Goal: Information Seeking & Learning: Learn about a topic

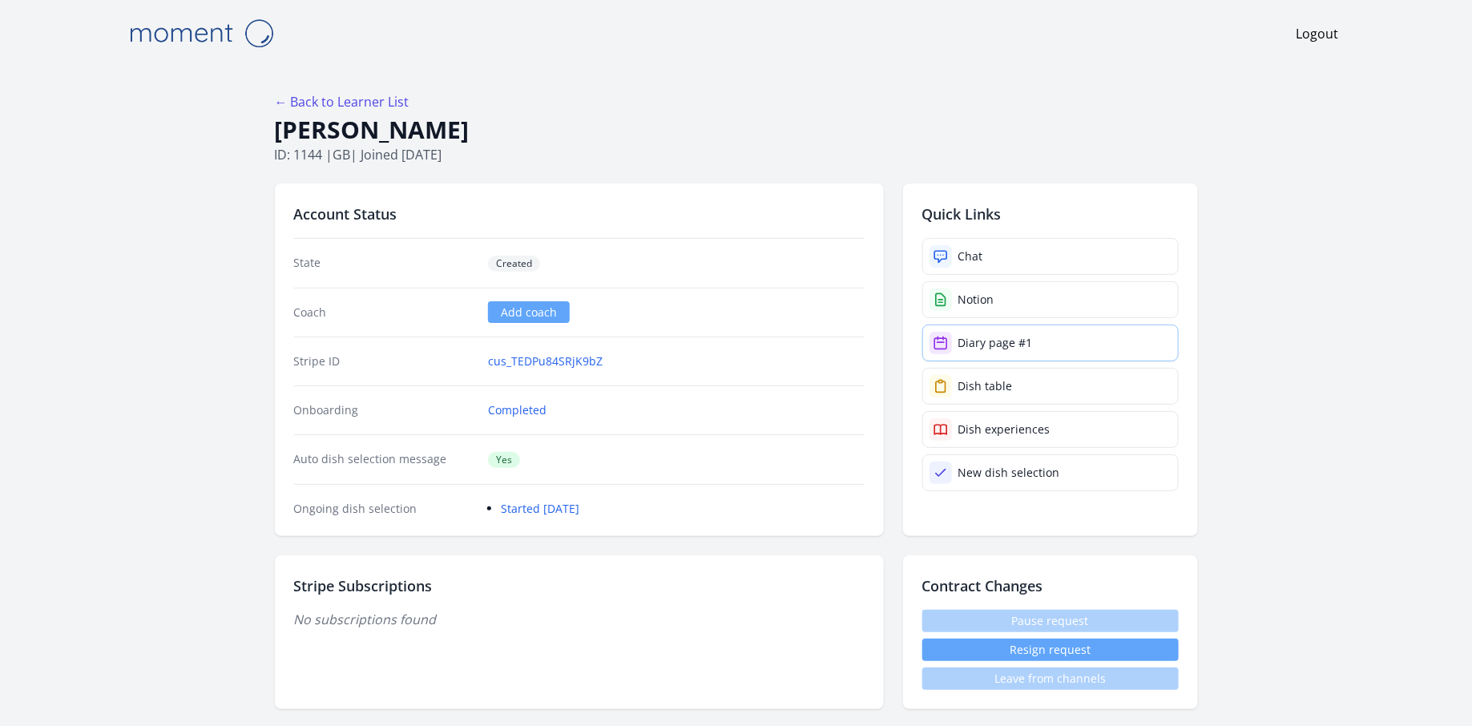
click at [985, 336] on div "Diary page #1" at bounding box center [995, 343] width 75 height 16
click at [393, 107] on link "← Back to Learner List" at bounding box center [342, 102] width 135 height 18
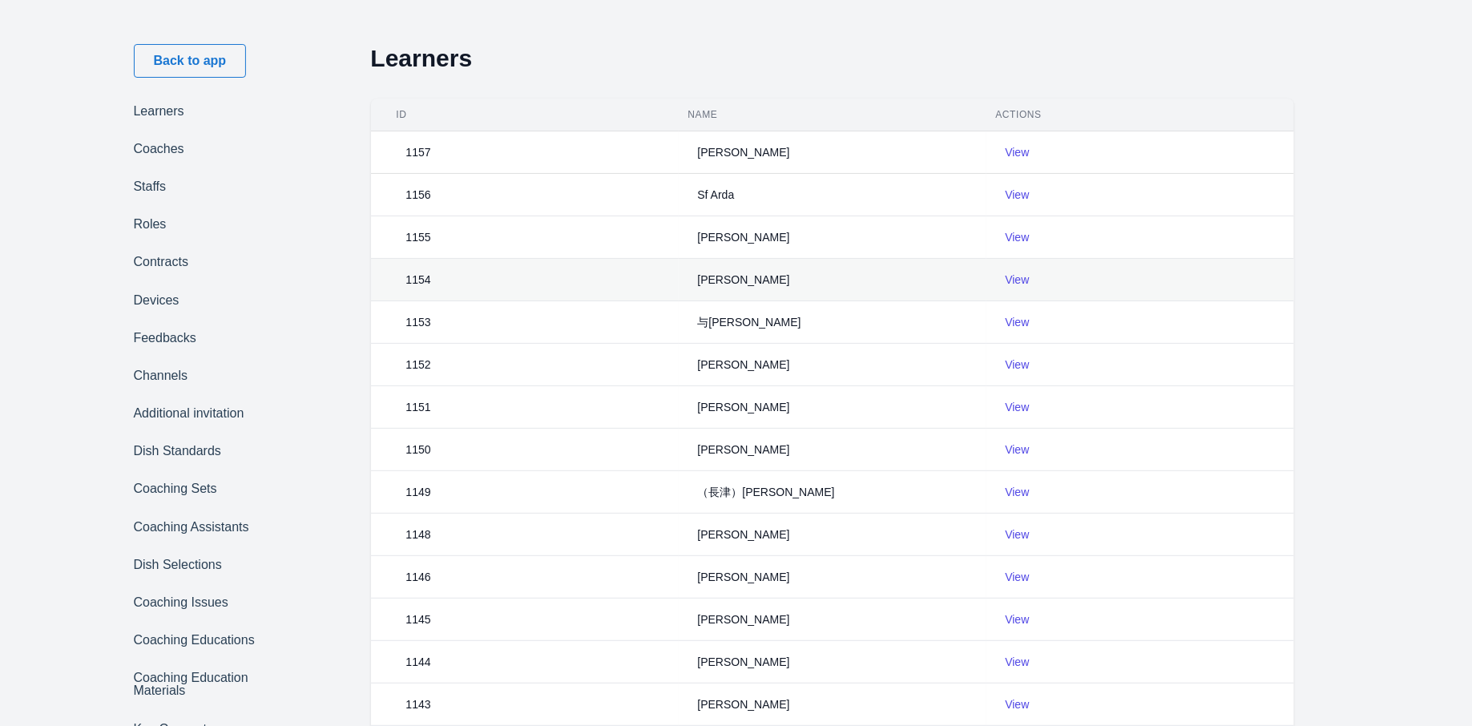
scroll to position [14, 0]
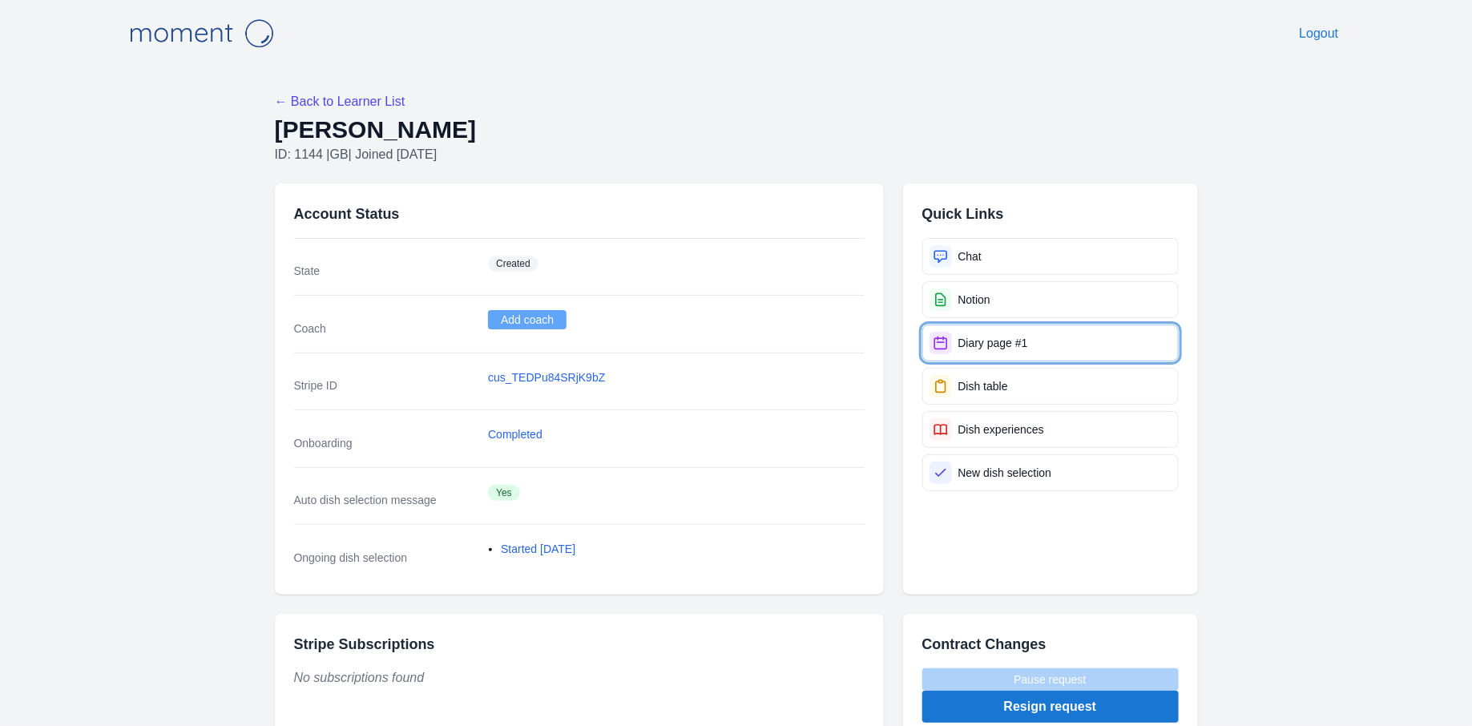
click at [986, 343] on div "Diary page #1" at bounding box center [993, 343] width 70 height 16
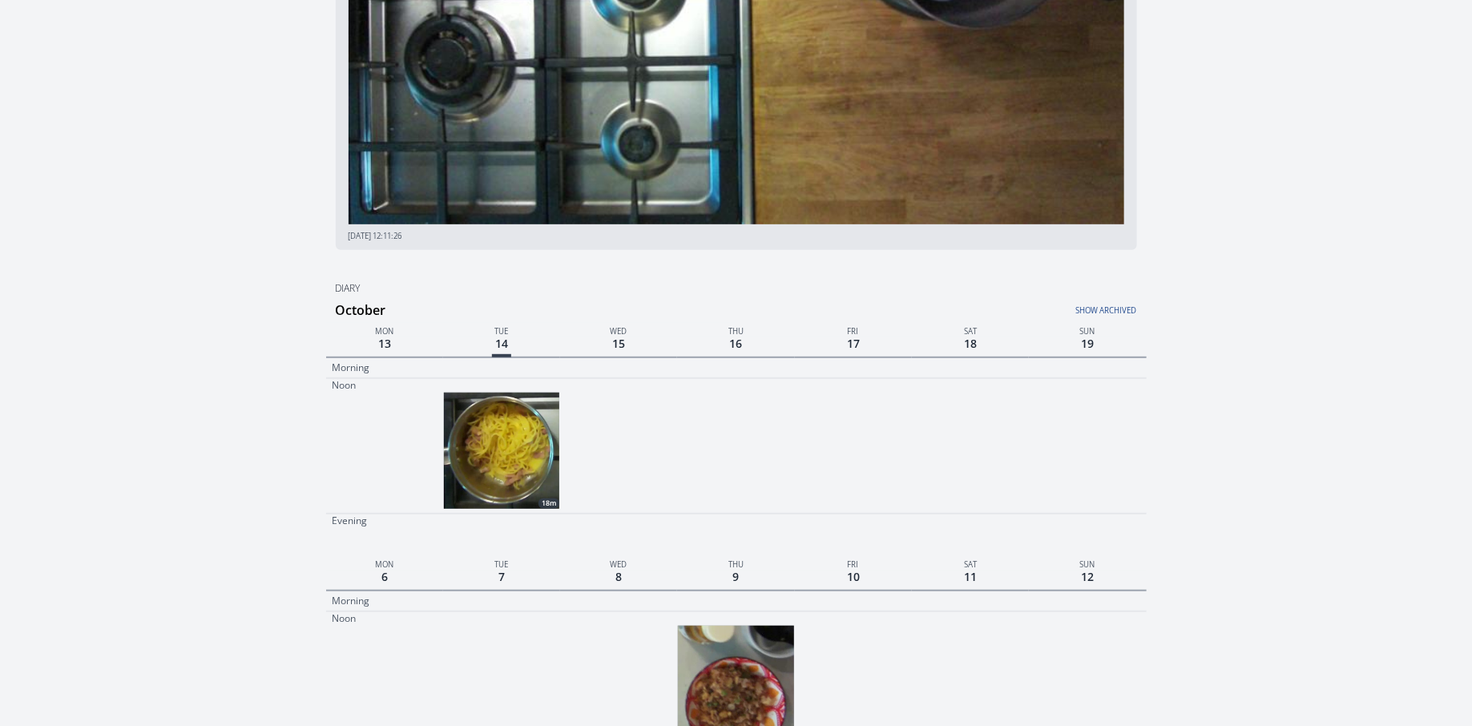
scroll to position [365, 0]
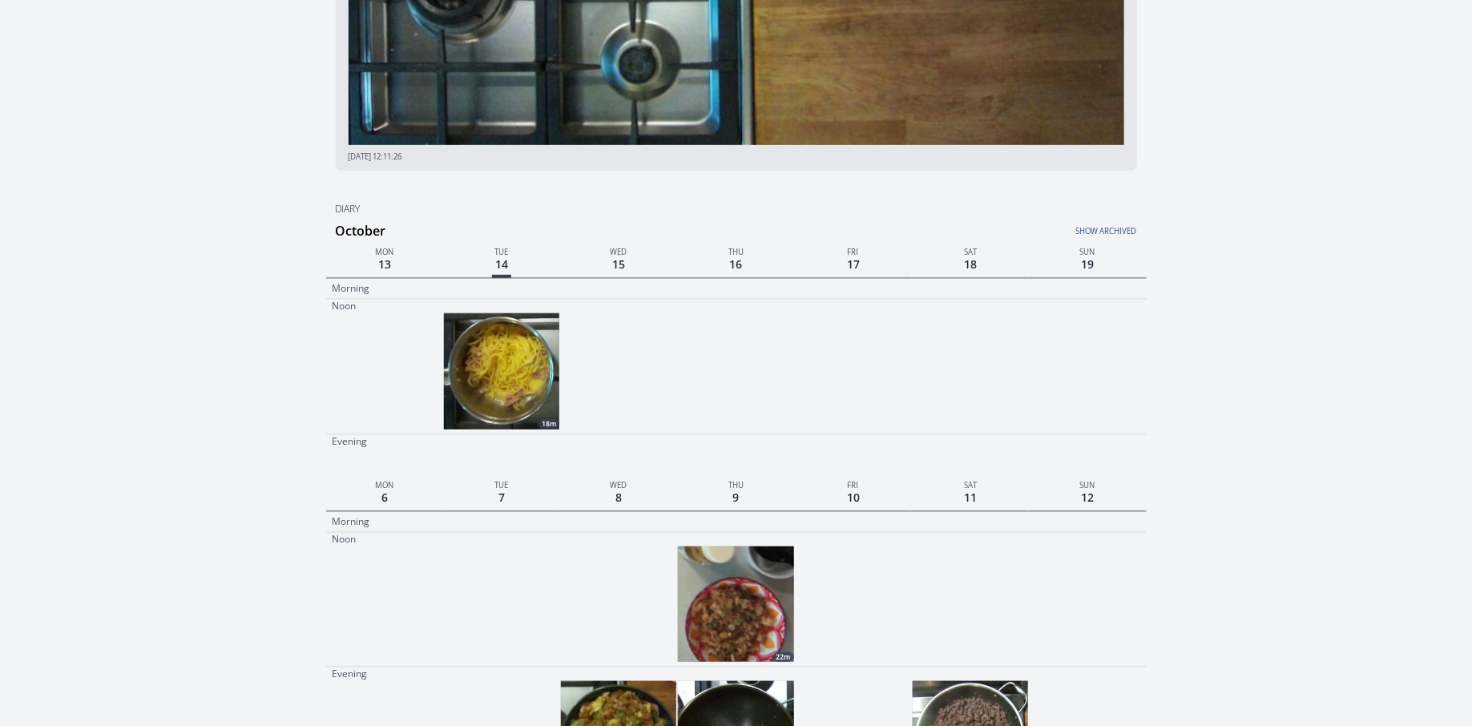
click at [516, 354] on img at bounding box center [501, 370] width 115 height 115
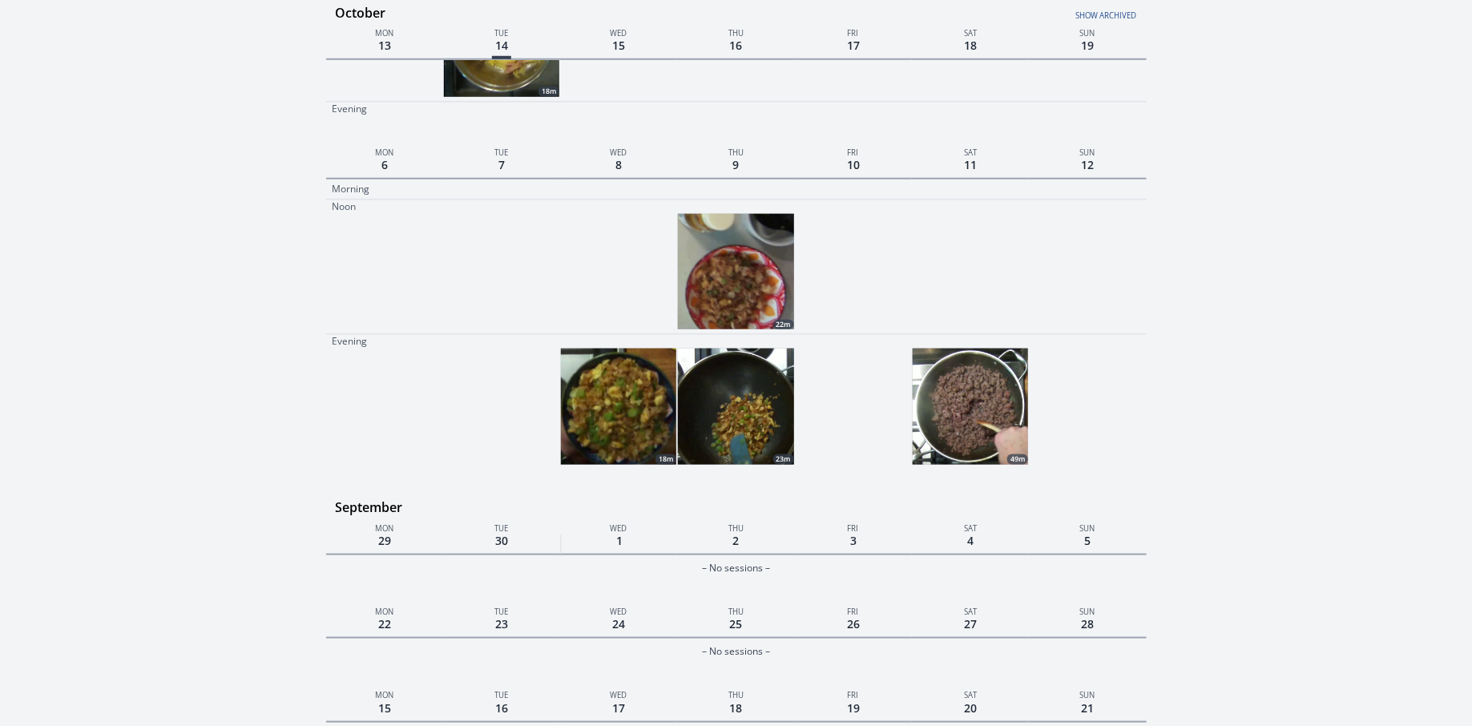
scroll to position [695, 0]
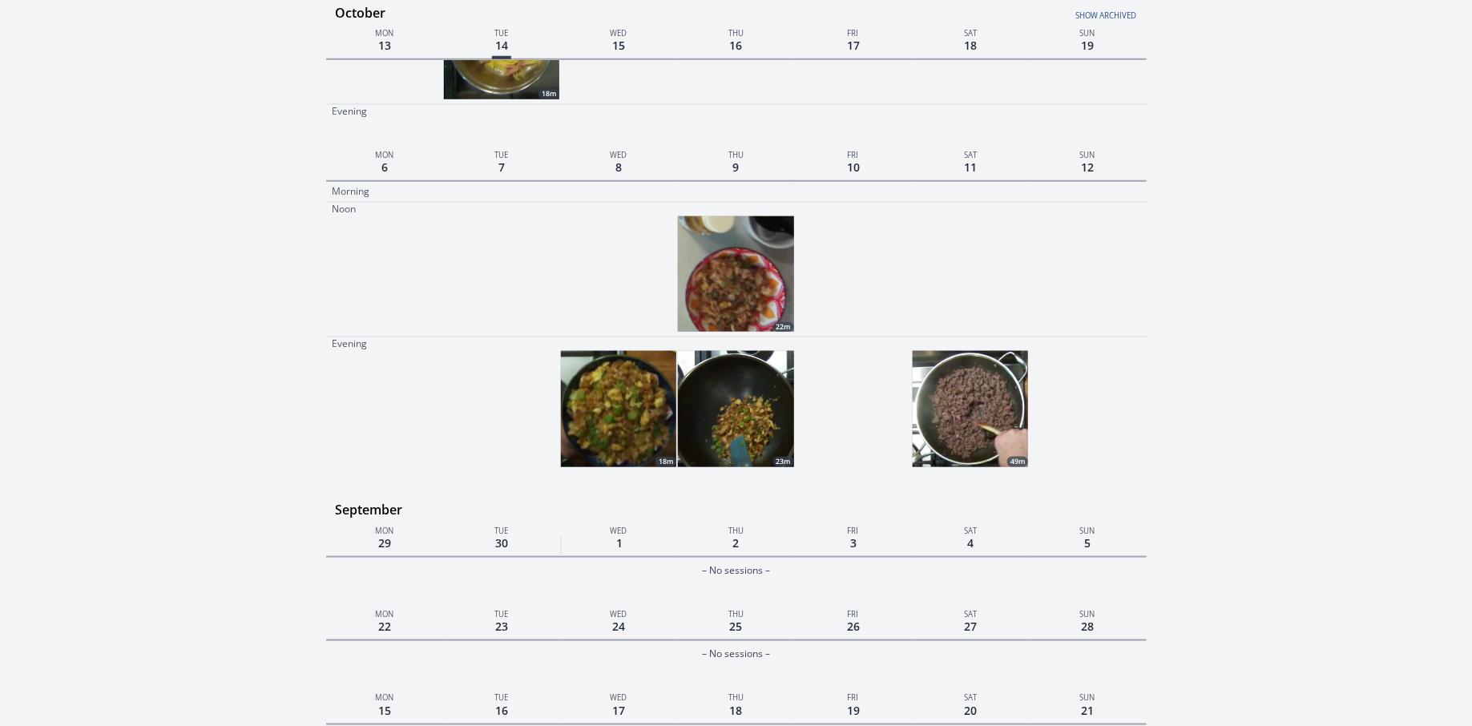
click at [981, 413] on img at bounding box center [970, 408] width 115 height 115
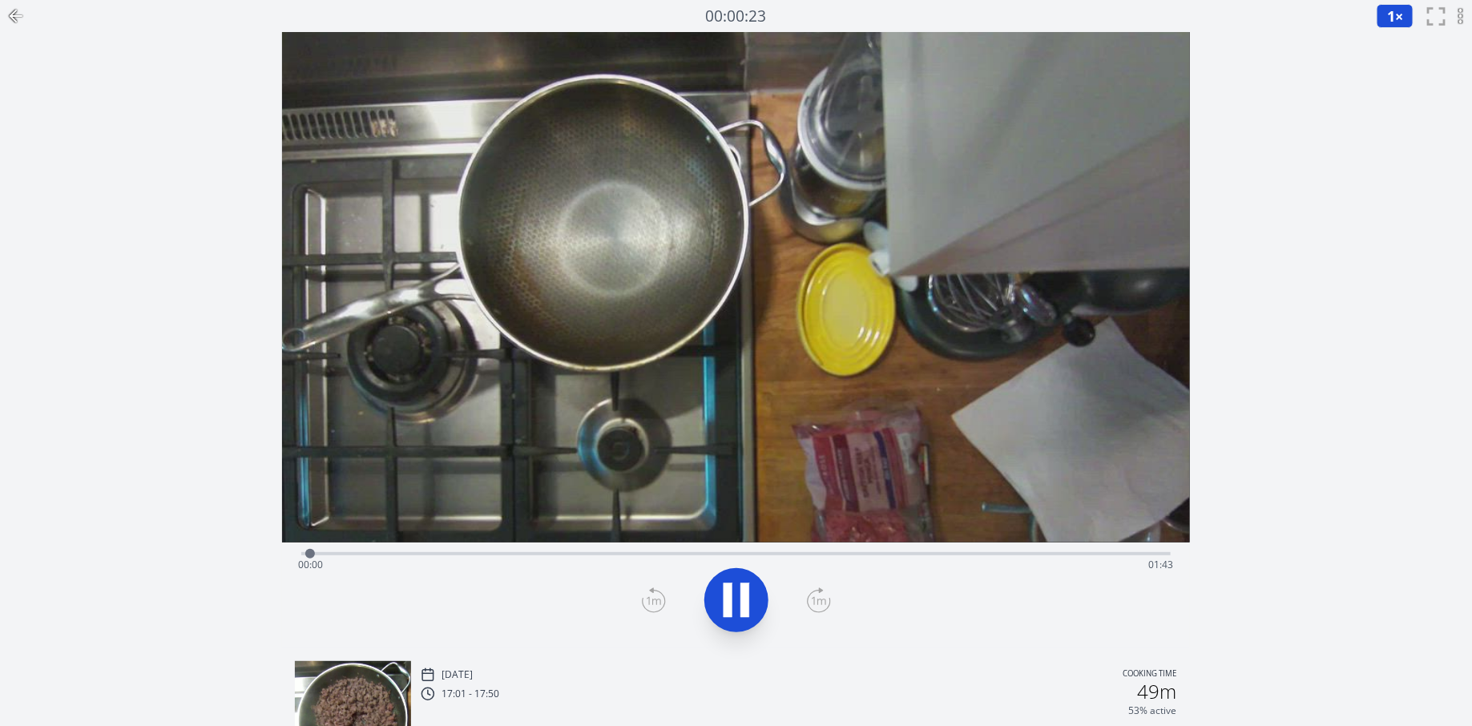
click at [565, 552] on div "Time elapsed: 00:00 Time remaining: 01:43" at bounding box center [736, 565] width 876 height 26
click at [985, 549] on div "Time elapsed: 01:10 Time remaining: 00:32" at bounding box center [735, 551] width 869 height 19
click at [1013, 558] on div "Time elapsed: 01:20 Time remaining: 00:22" at bounding box center [736, 565] width 876 height 26
click at [1086, 545] on div "Time elapsed: 01:24 Time remaining: 00:19" at bounding box center [735, 551] width 869 height 19
click at [21, 16] on icon at bounding box center [15, 16] width 11 height 0
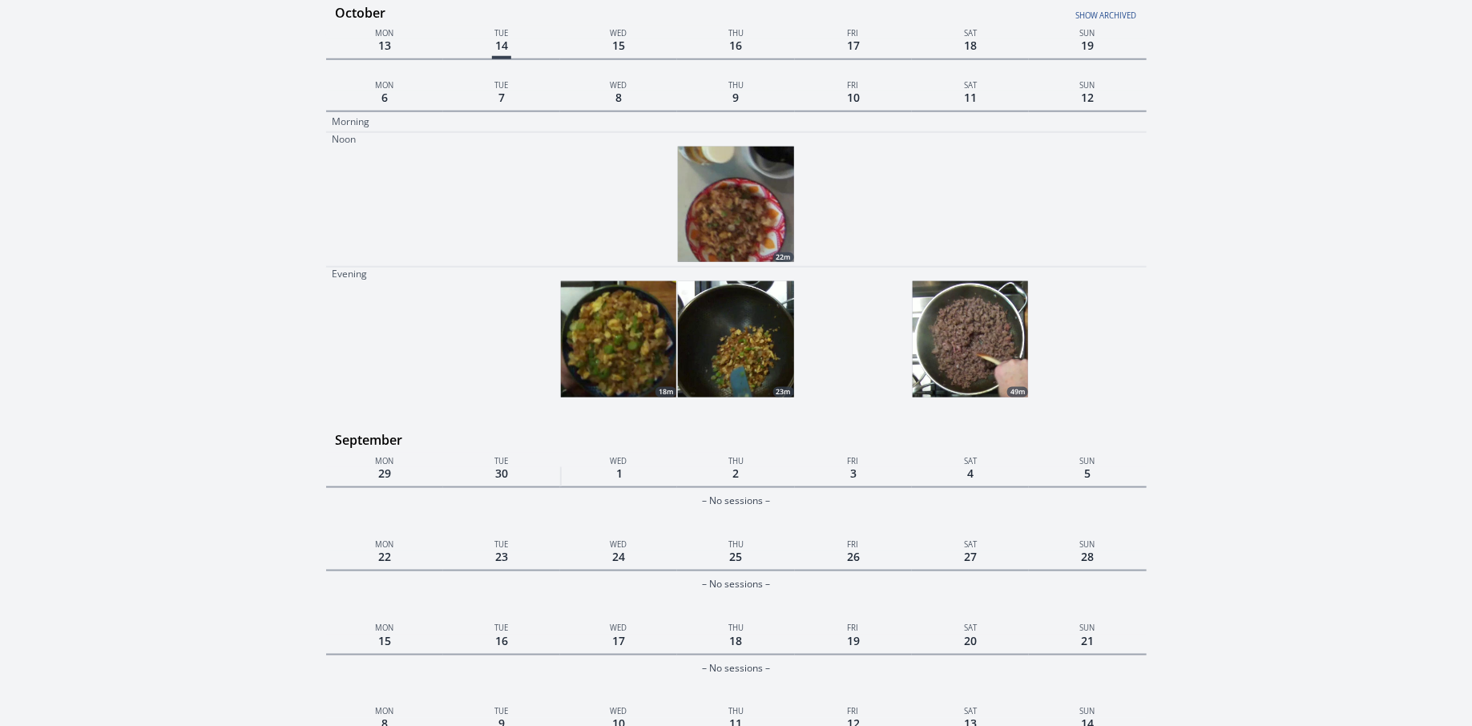
scroll to position [759, 0]
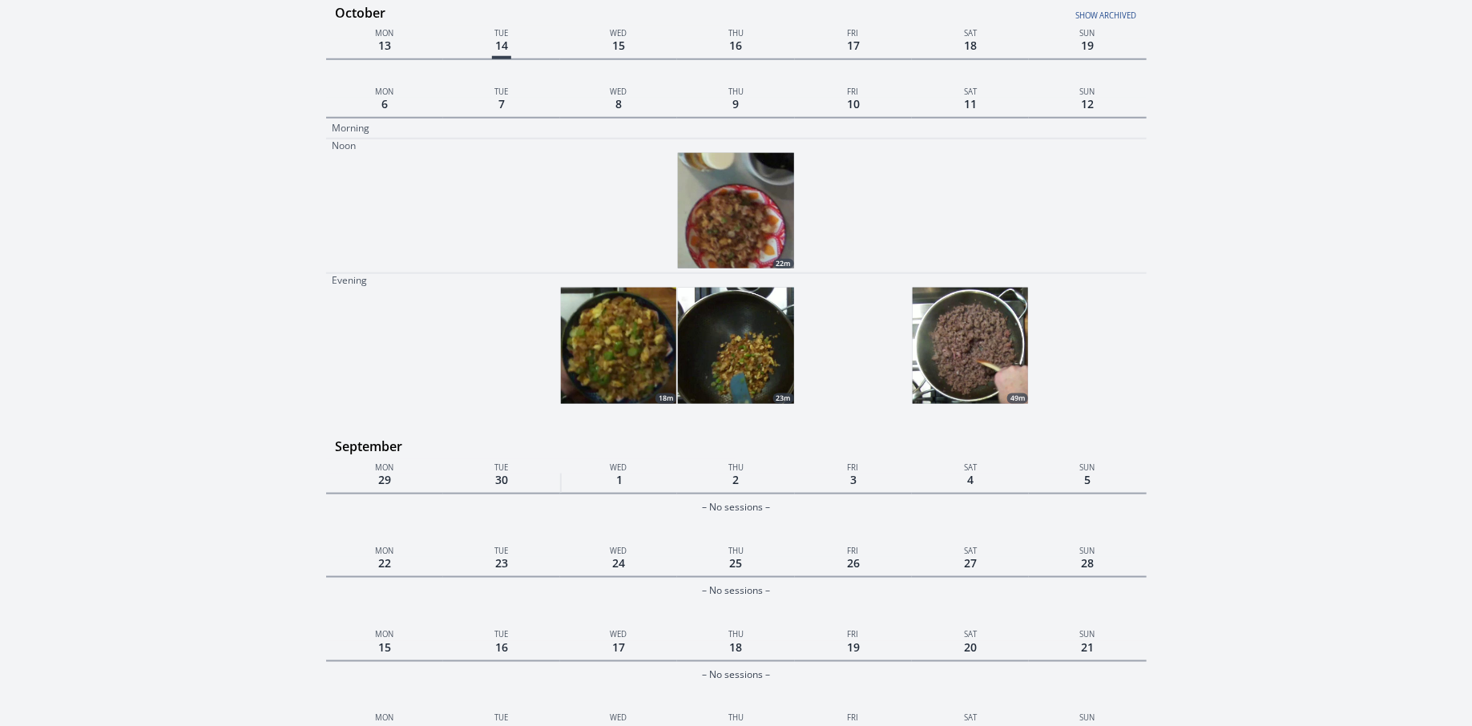
click at [739, 340] on img at bounding box center [735, 345] width 115 height 115
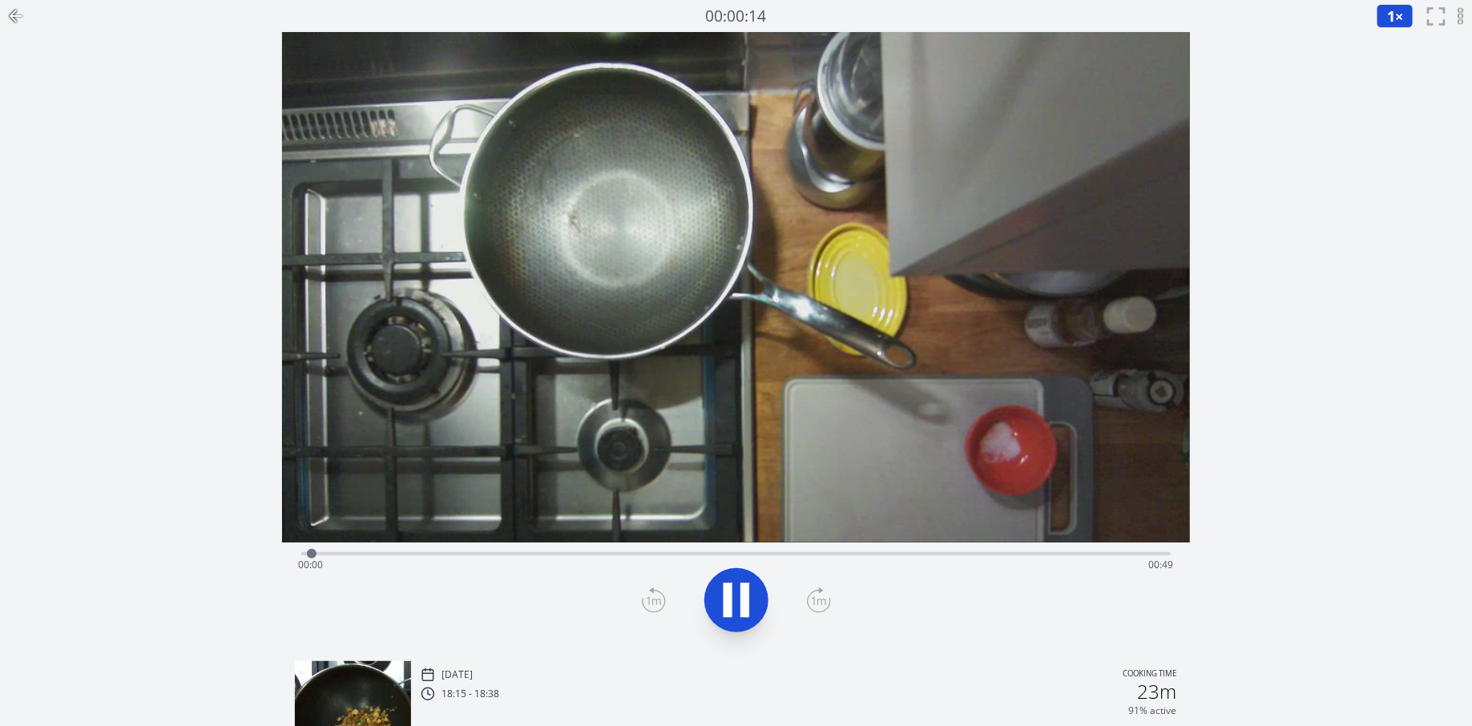
click at [588, 555] on div "Time elapsed: 00:00 Time remaining: 00:49" at bounding box center [736, 565] width 876 height 26
click at [21, 19] on icon at bounding box center [15, 15] width 19 height 19
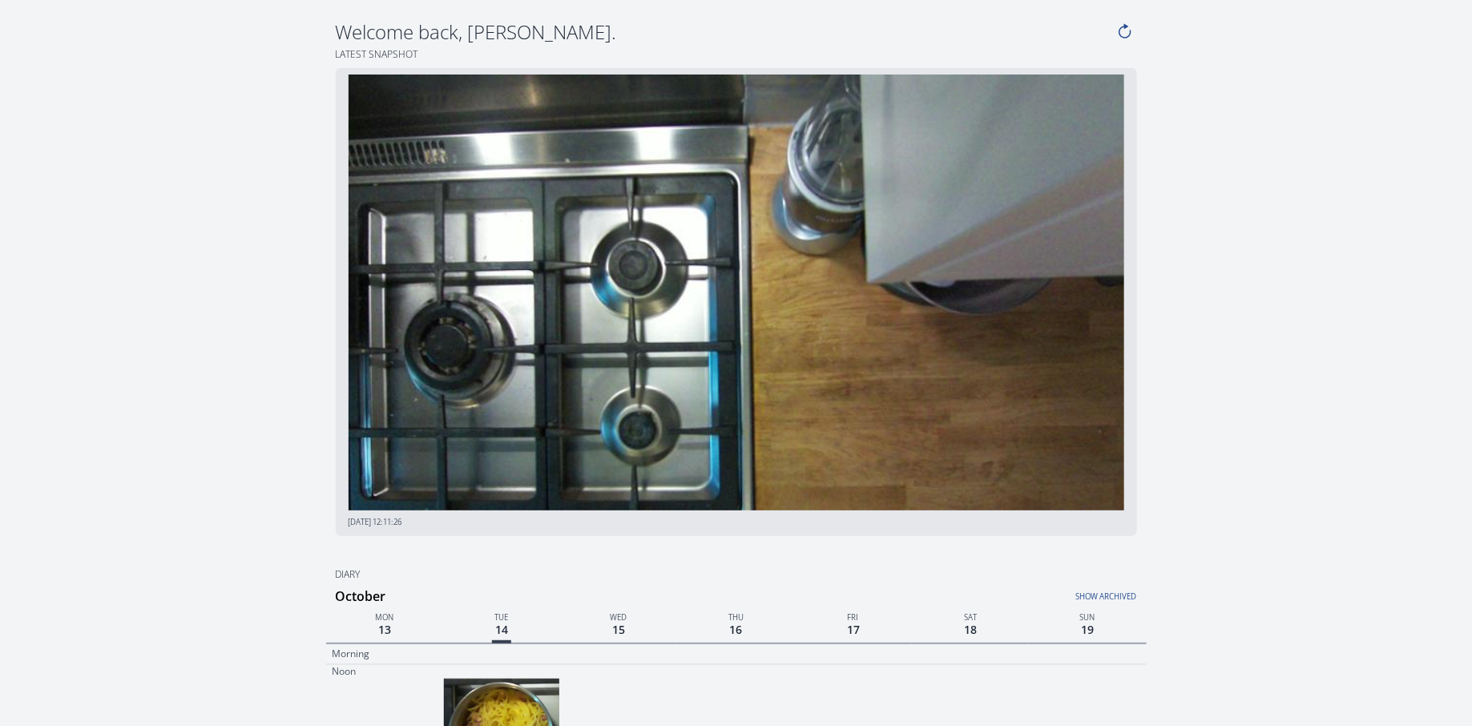
scroll to position [759, 0]
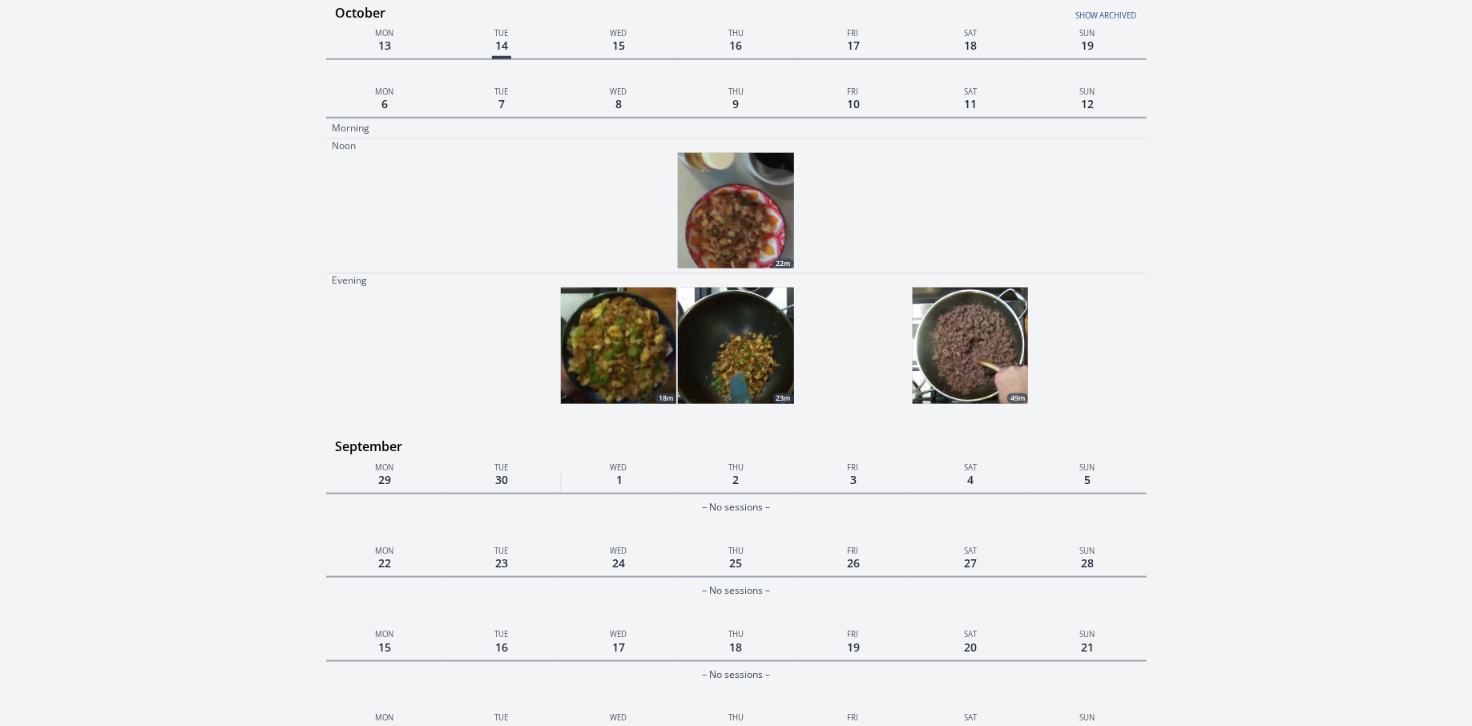
click at [741, 220] on img at bounding box center [735, 210] width 115 height 115
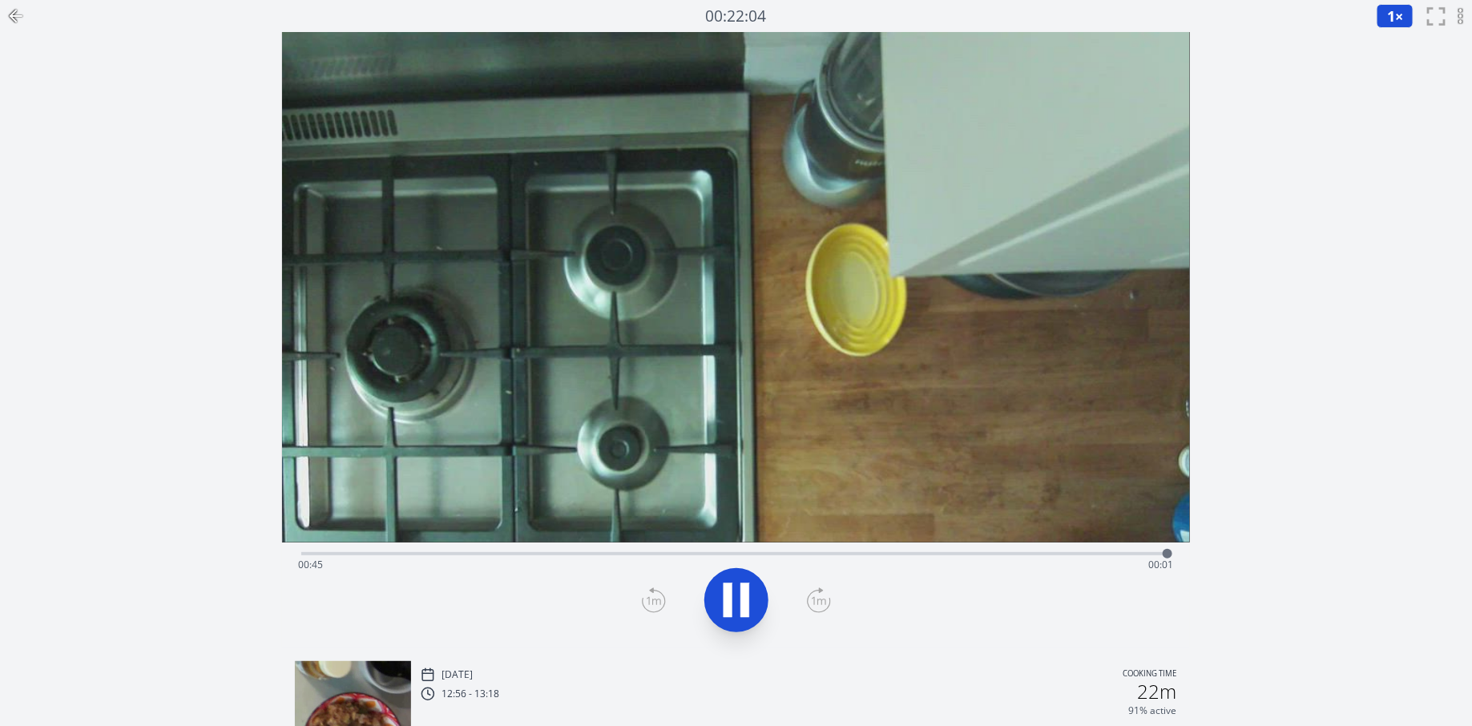
click at [18, 20] on icon at bounding box center [15, 15] width 19 height 19
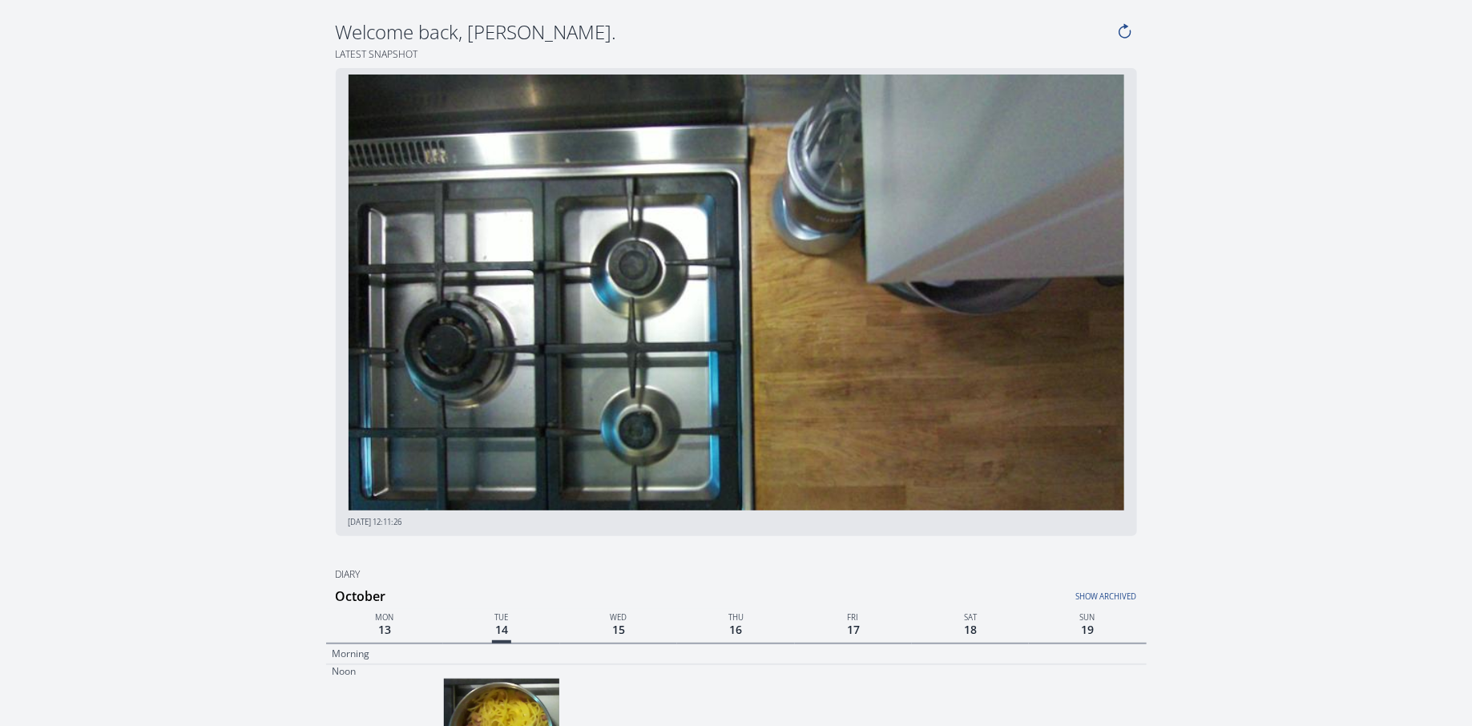
scroll to position [759, 0]
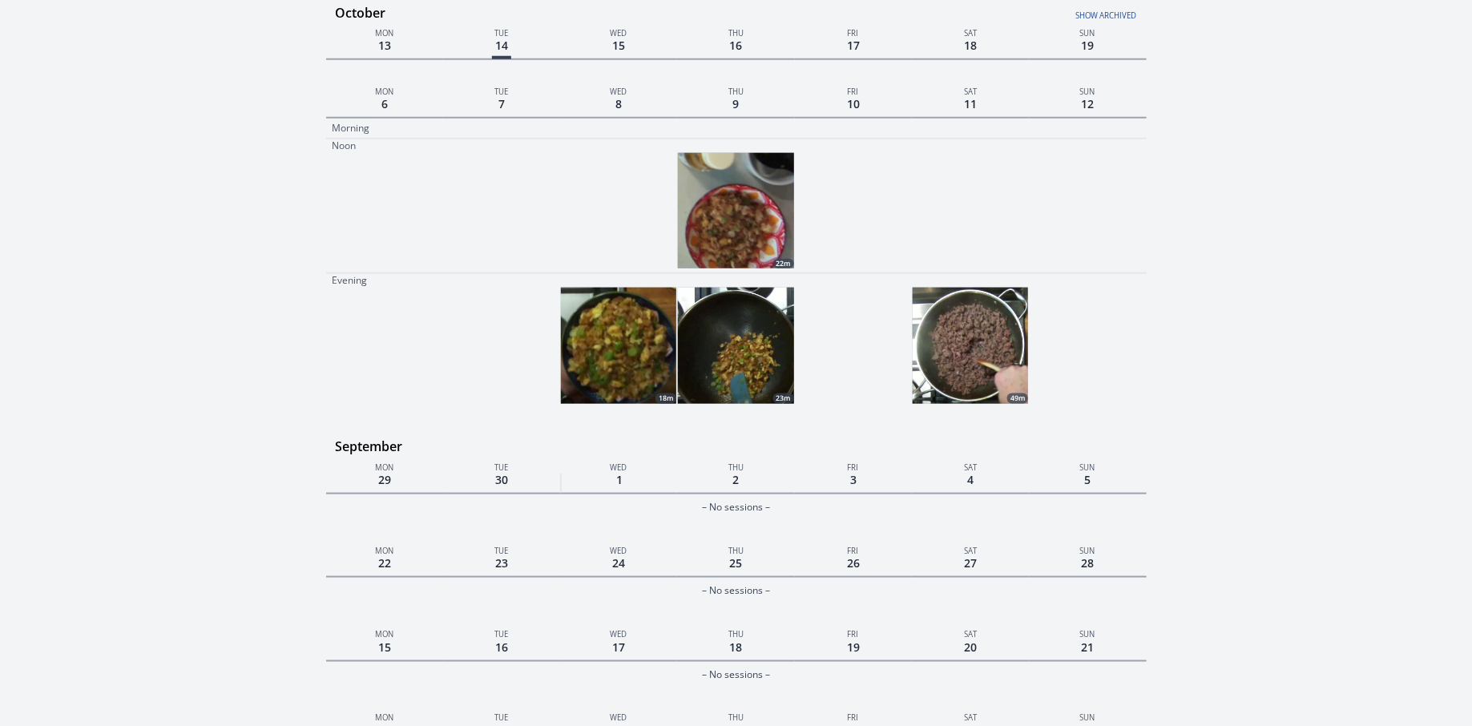
click at [608, 344] on img at bounding box center [618, 345] width 115 height 115
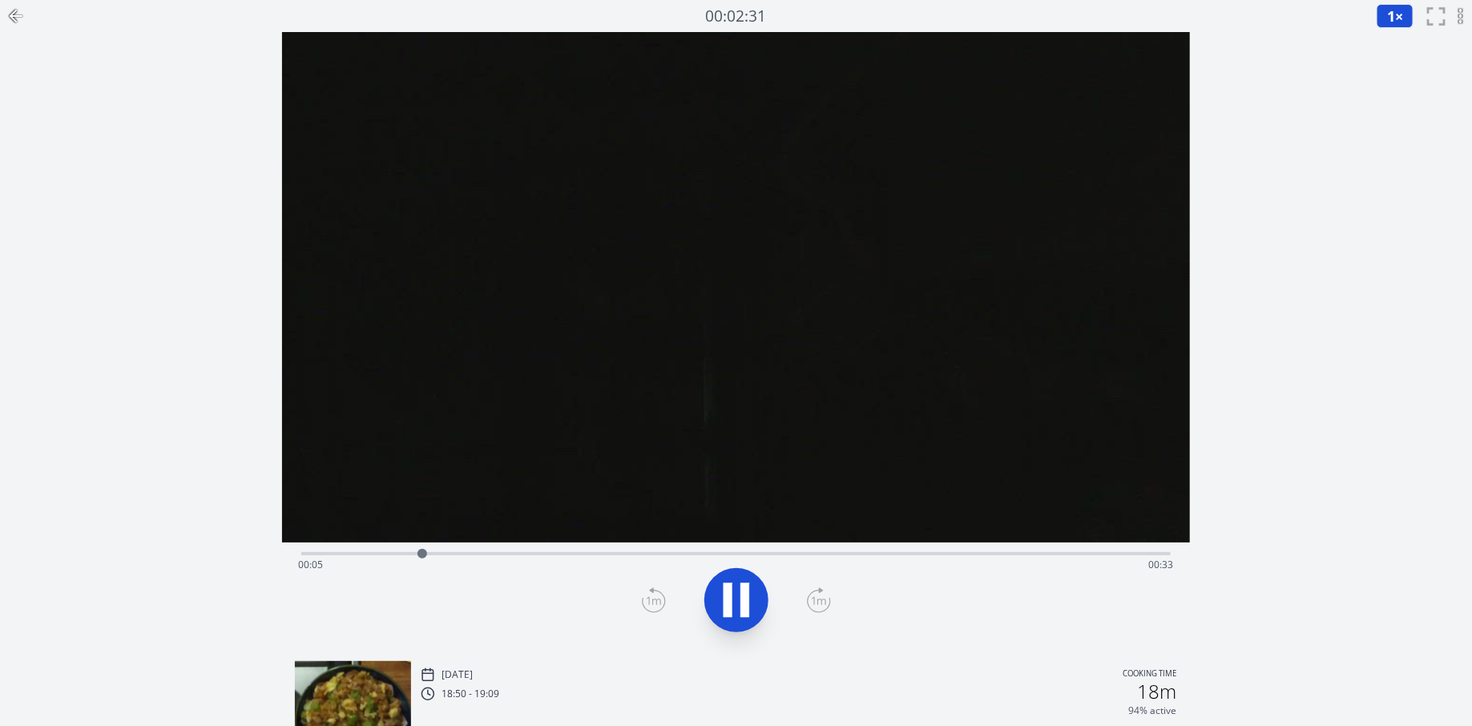
click at [651, 562] on div "Time elapsed: 00:05 Time remaining: 00:33" at bounding box center [736, 565] width 876 height 26
click at [873, 555] on div "Time elapsed: 00:16 Time remaining: 00:22" at bounding box center [736, 565] width 876 height 26
click at [1066, 555] on div "Time elapsed: 00:26 Time remaining: 00:12" at bounding box center [736, 565] width 876 height 26
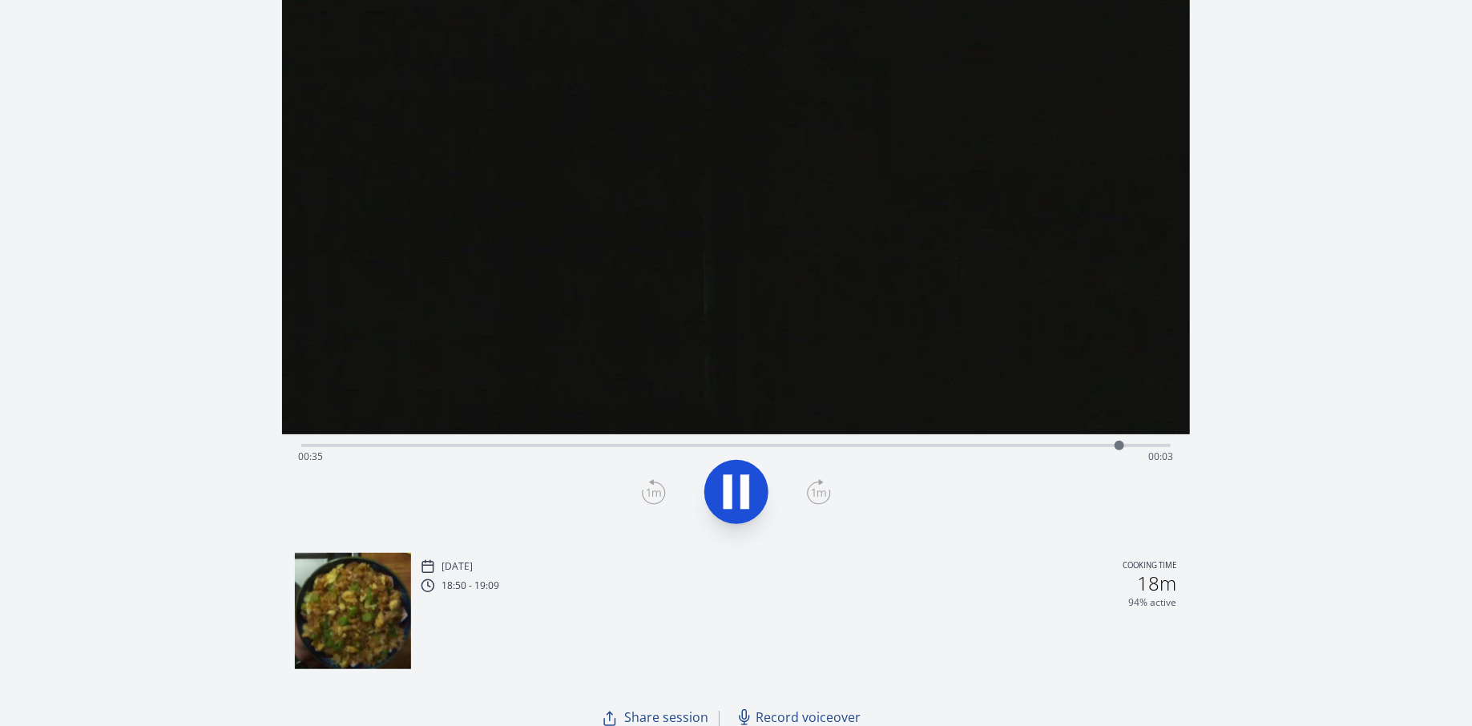
scroll to position [120, 0]
